Goal: Check status

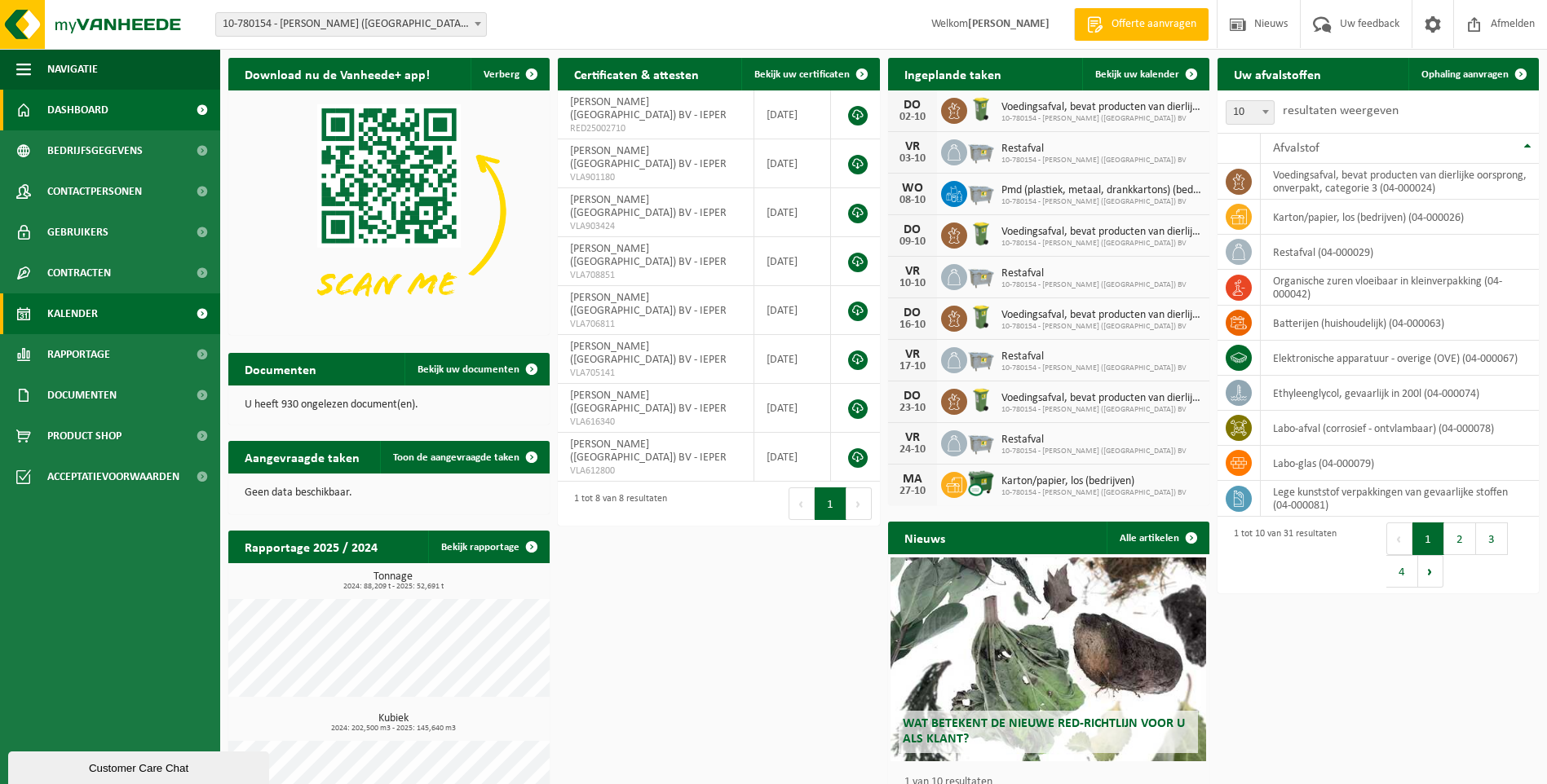
click at [67, 308] on span "Kalender" at bounding box center [72, 313] width 51 height 41
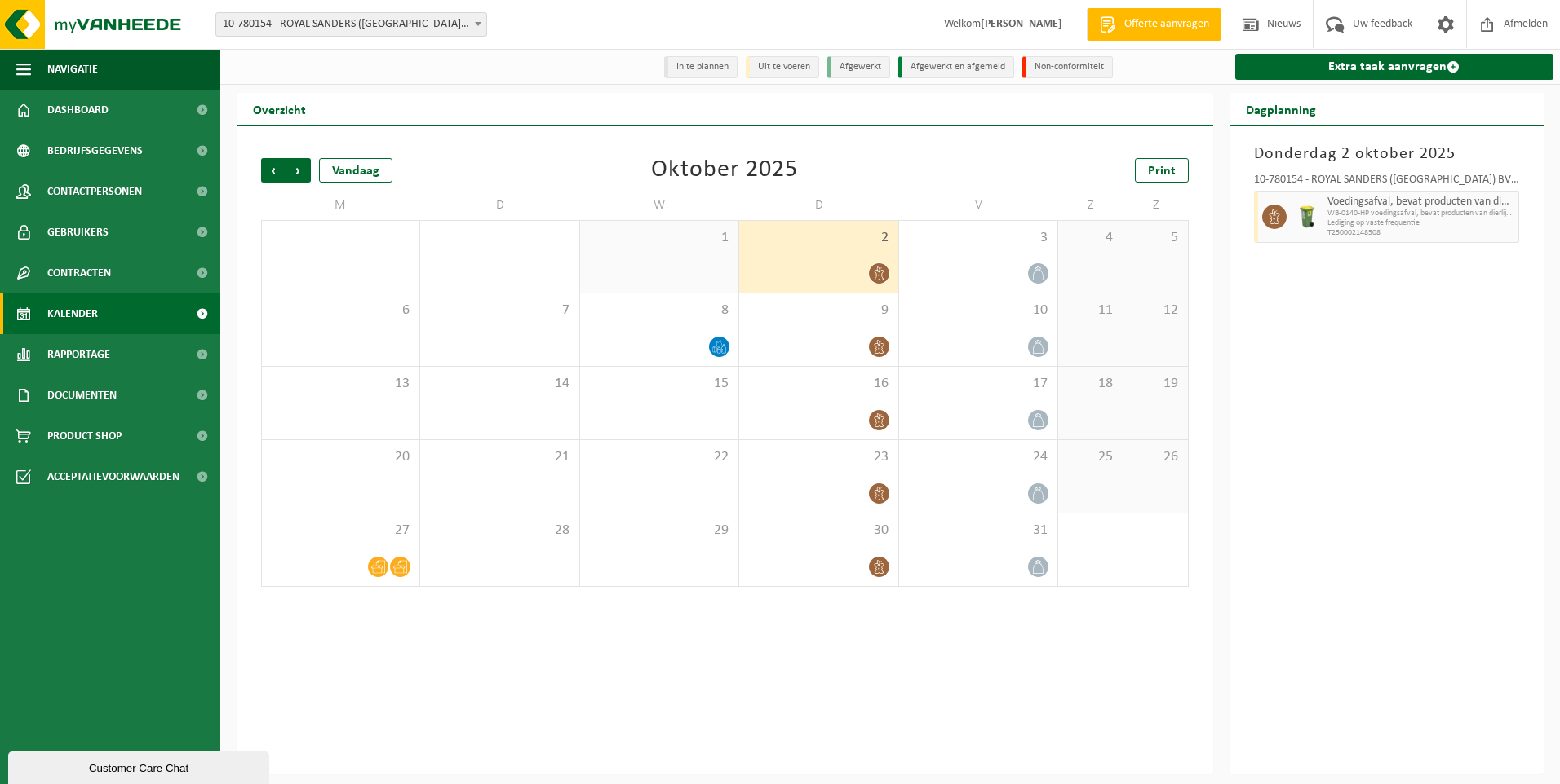
click at [768, 68] on li "Uit te voeren" at bounding box center [782, 67] width 74 height 22
click at [690, 66] on li "In te plannen" at bounding box center [701, 67] width 74 height 22
click at [1374, 742] on div "[DATE] 10-780154 - ROYAL SANDERS ([GEOGRAPHIC_DATA]) BV - IEPER Voedingsafval, …" at bounding box center [1386, 450] width 314 height 649
